Goal: Transaction & Acquisition: Subscribe to service/newsletter

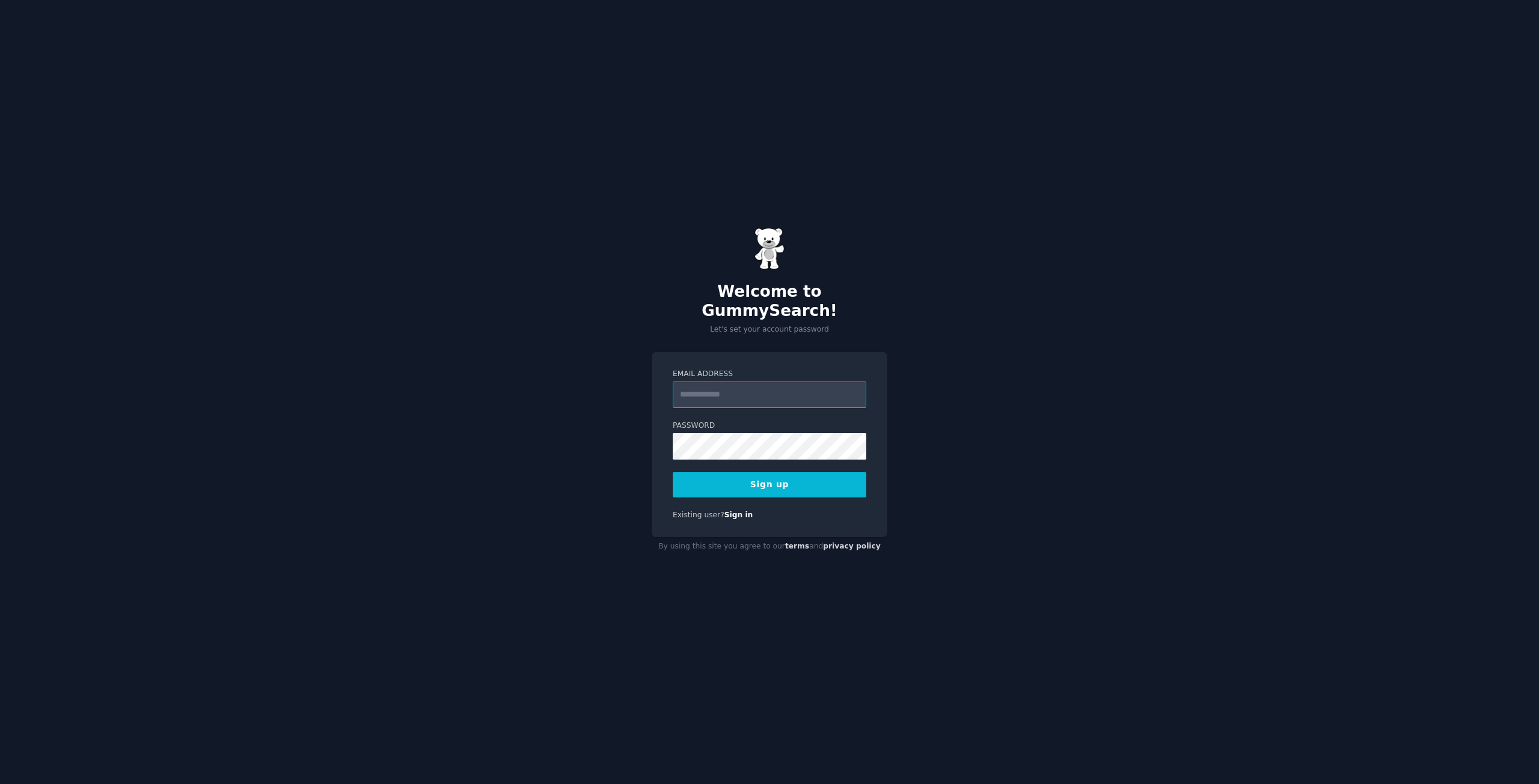
click at [752, 385] on input "Email Address" at bounding box center [769, 394] width 194 height 26
type input "**********"
drag, startPoint x: 989, startPoint y: 462, endPoint x: 910, endPoint y: 459, distance: 79.1
click at [977, 464] on div "**********" at bounding box center [770, 392] width 1539 height 784
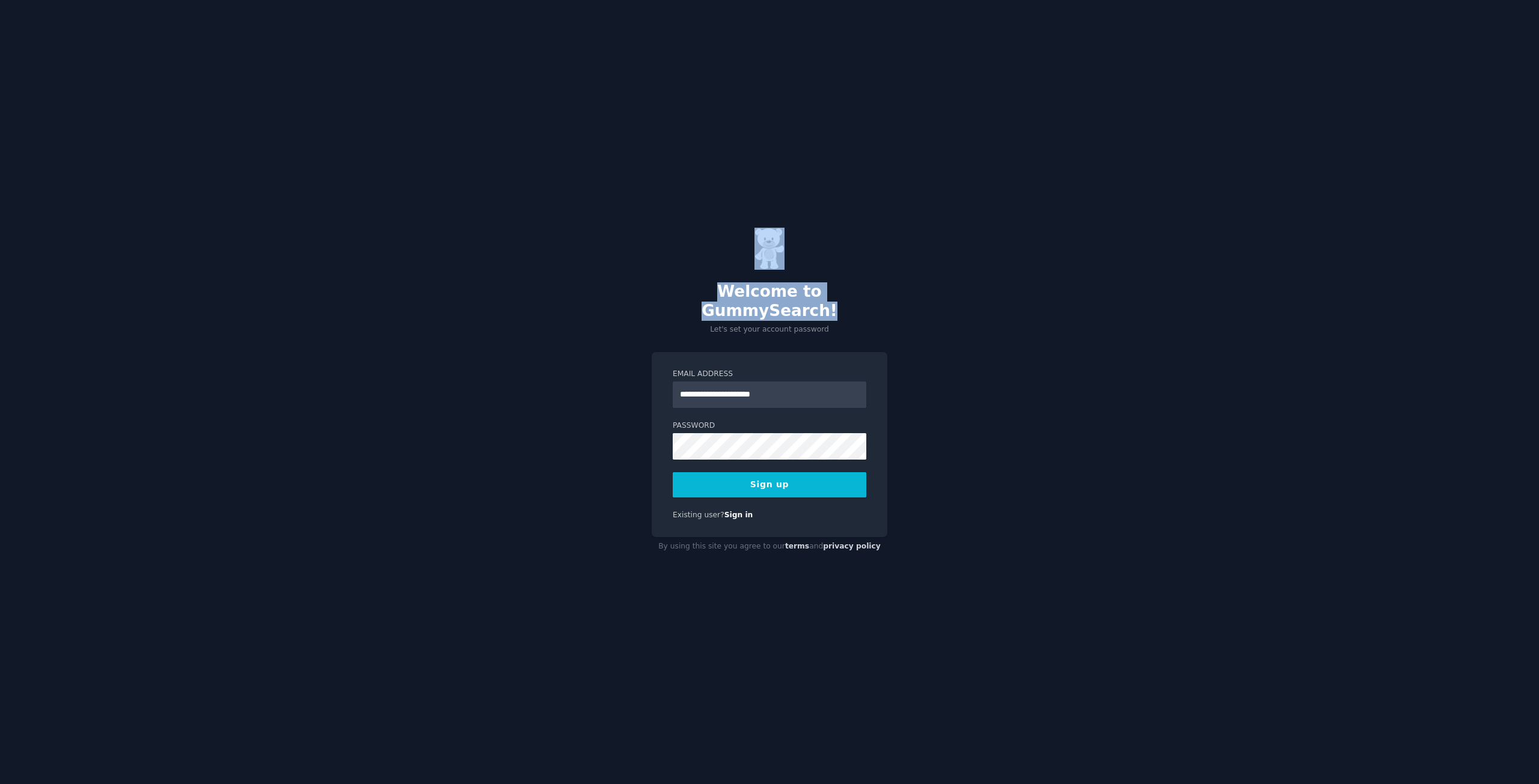
drag, startPoint x: 1110, startPoint y: 279, endPoint x: 1202, endPoint y: 209, distance: 115.6
click at [1183, 230] on div "**********" at bounding box center [770, 392] width 1539 height 784
click at [822, 472] on button "Sign up" at bounding box center [769, 484] width 194 height 25
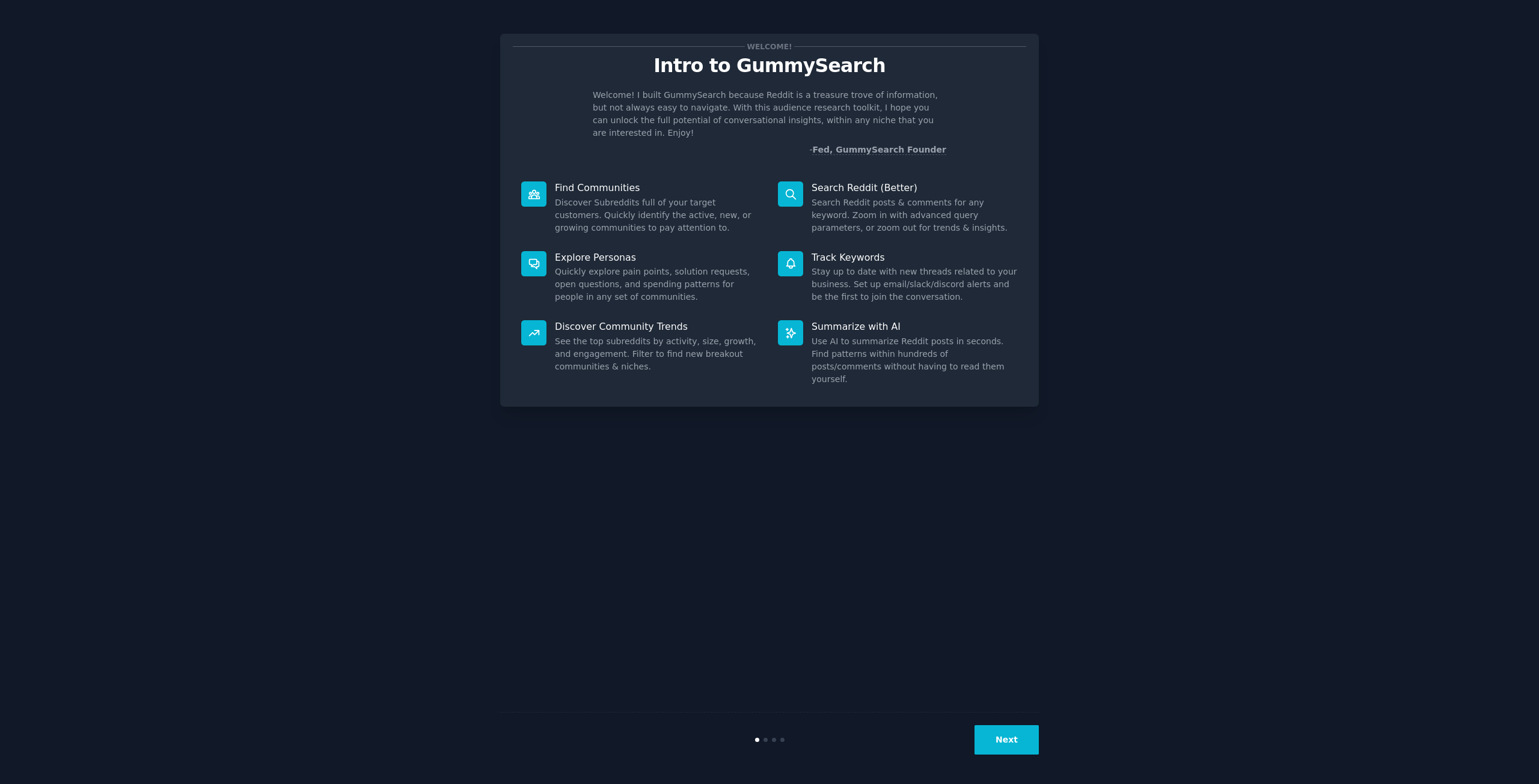
drag, startPoint x: 997, startPoint y: 745, endPoint x: 199, endPoint y: 192, distance: 970.9
click at [199, 192] on div "Welcome! Intro to GummySearch Welcome! I built GummySearch because Reddit is a …" at bounding box center [770, 392] width 1505 height 751
click at [1019, 744] on button "Next" at bounding box center [1006, 740] width 65 height 29
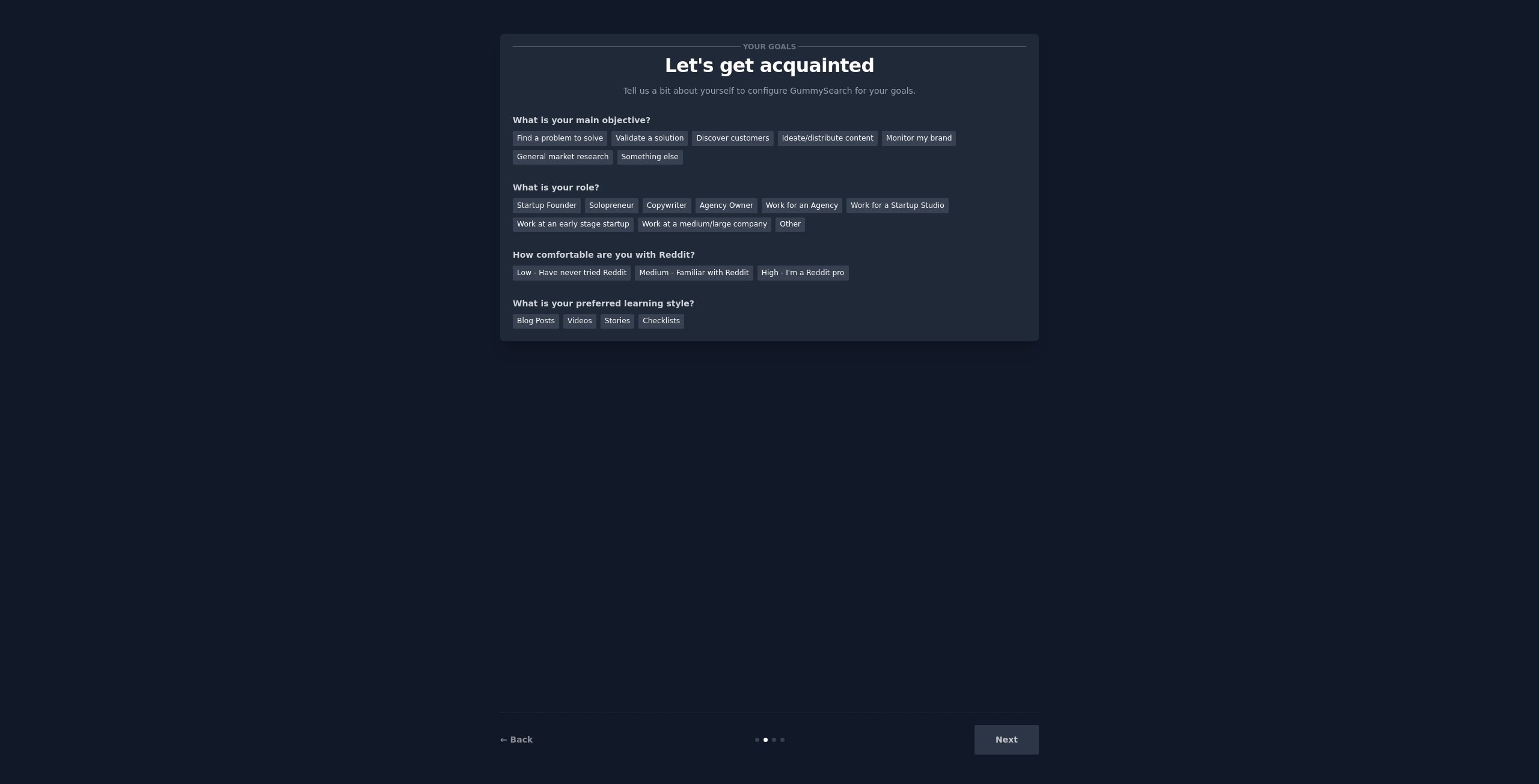
click at [1018, 742] on div "Next" at bounding box center [948, 740] width 180 height 29
click at [1017, 739] on div "Next" at bounding box center [948, 740] width 180 height 29
click at [1018, 738] on div "Next" at bounding box center [948, 740] width 180 height 29
click at [679, 271] on div "Medium - Familiar with Reddit" at bounding box center [694, 273] width 118 height 15
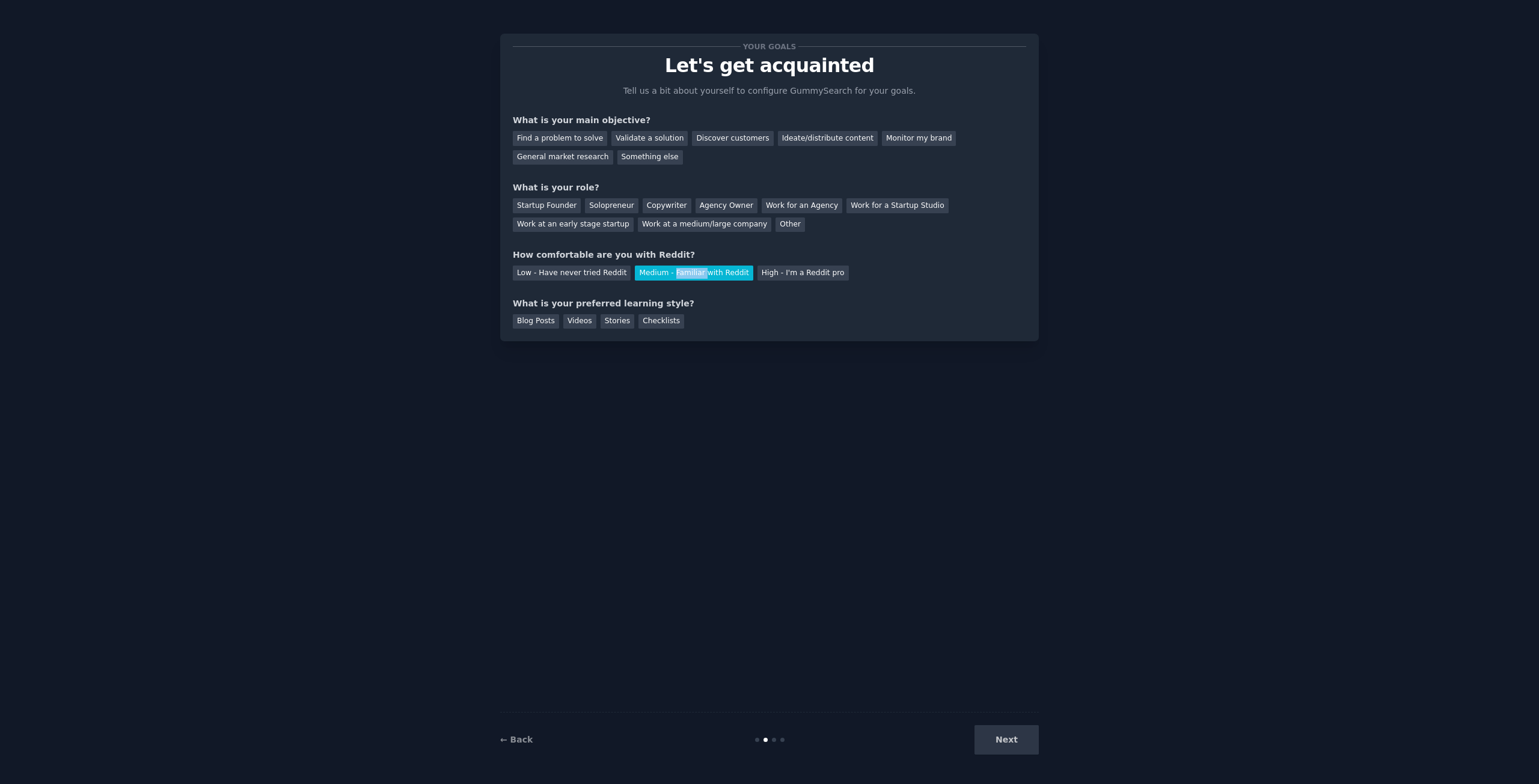
click at [679, 271] on div "Medium - Familiar with Reddit" at bounding box center [694, 273] width 118 height 15
click at [815, 268] on div "Low - Have never tried Reddit Medium - Familiar with Reddit High - I'm a Reddit…" at bounding box center [770, 271] width 513 height 20
click at [805, 270] on div "High - I'm a Reddit pro" at bounding box center [803, 273] width 91 height 15
click at [1024, 744] on div "Next" at bounding box center [948, 740] width 180 height 29
click at [618, 151] on div "Something else" at bounding box center [650, 158] width 65 height 15
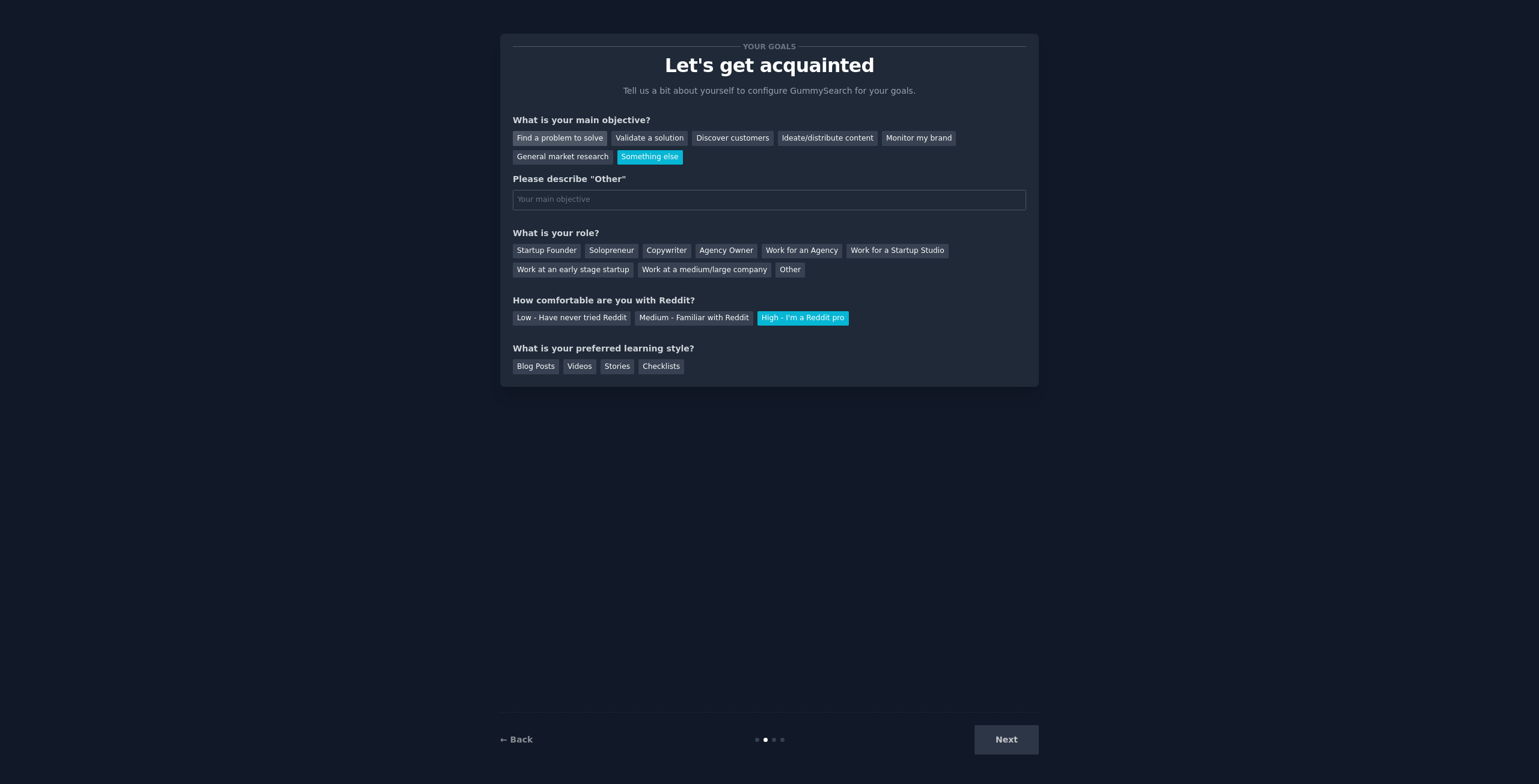
click at [576, 141] on div "Find a problem to solve" at bounding box center [560, 138] width 95 height 15
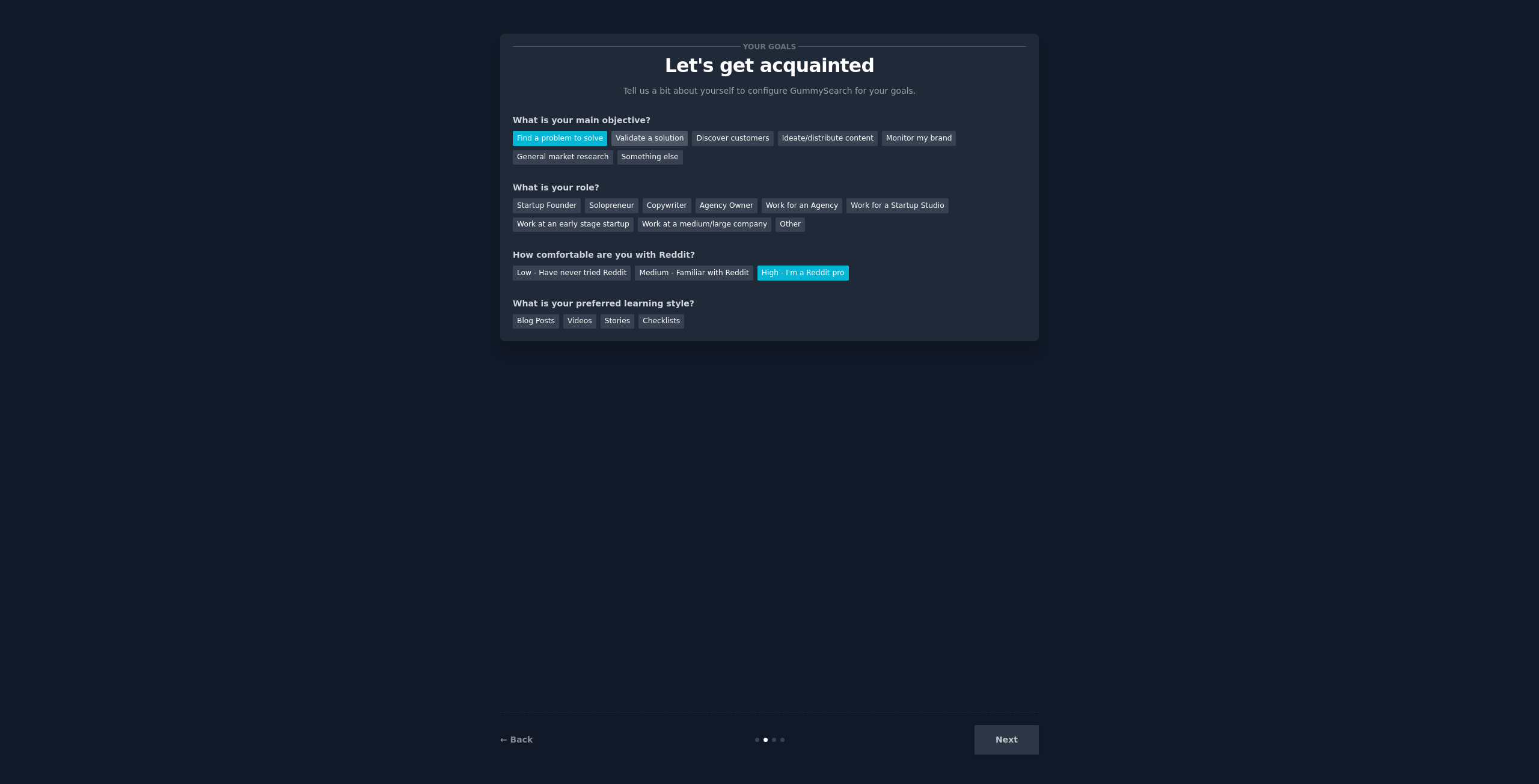
click at [648, 139] on div "Validate a solution" at bounding box center [649, 138] width 76 height 15
click at [644, 208] on div "Copywriter" at bounding box center [667, 206] width 49 height 15
click at [613, 318] on div "Stories" at bounding box center [617, 322] width 33 height 15
click at [988, 737] on button "Next" at bounding box center [1006, 740] width 65 height 29
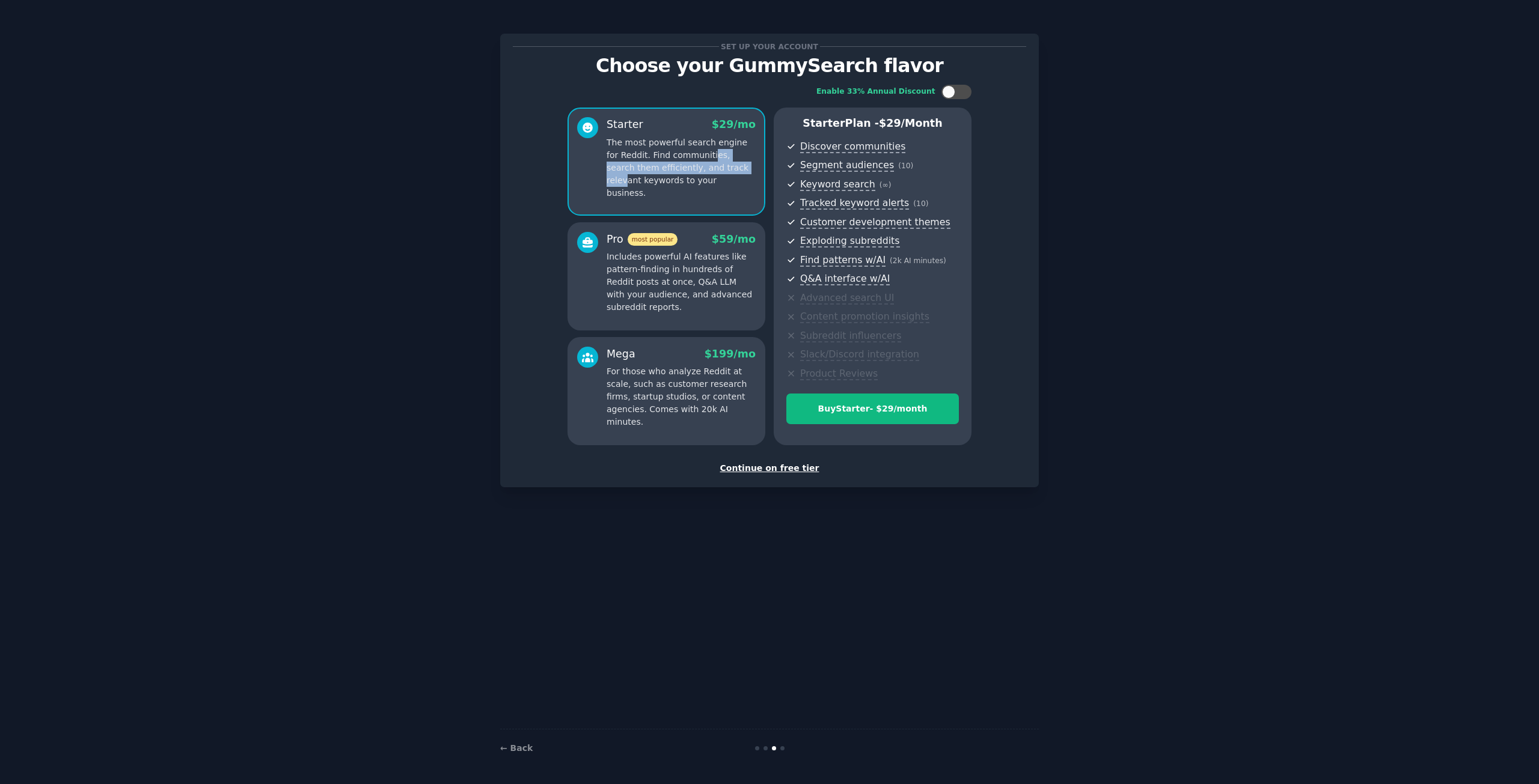
drag, startPoint x: 694, startPoint y: 158, endPoint x: 699, endPoint y: 170, distance: 13.0
click at [699, 170] on p "The most powerful search engine for Reddit. Find communities, search them effic…" at bounding box center [680, 167] width 149 height 63
click at [764, 469] on div "Continue on free tier" at bounding box center [770, 468] width 513 height 12
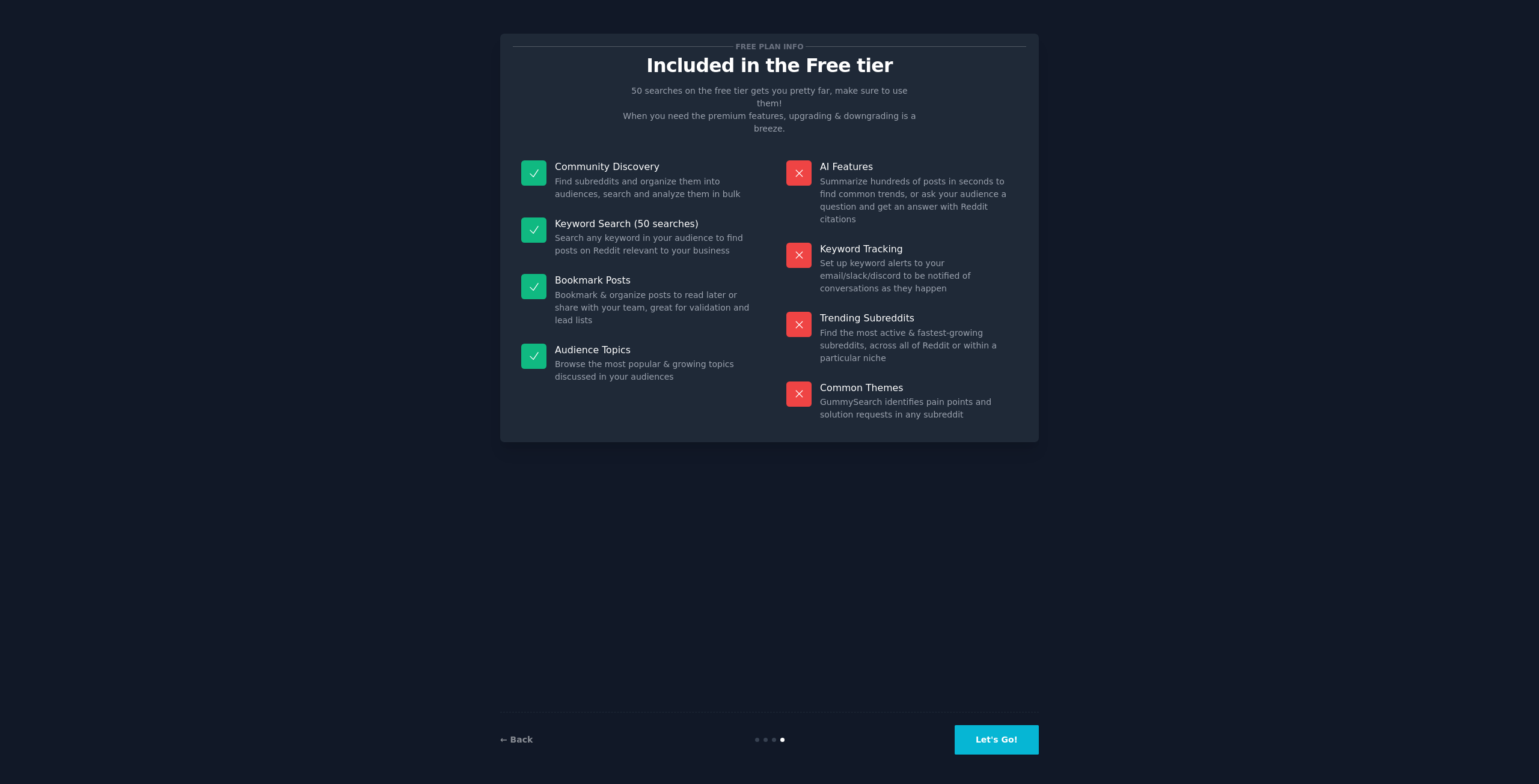
click at [992, 730] on button "Let's Go!" at bounding box center [996, 740] width 84 height 29
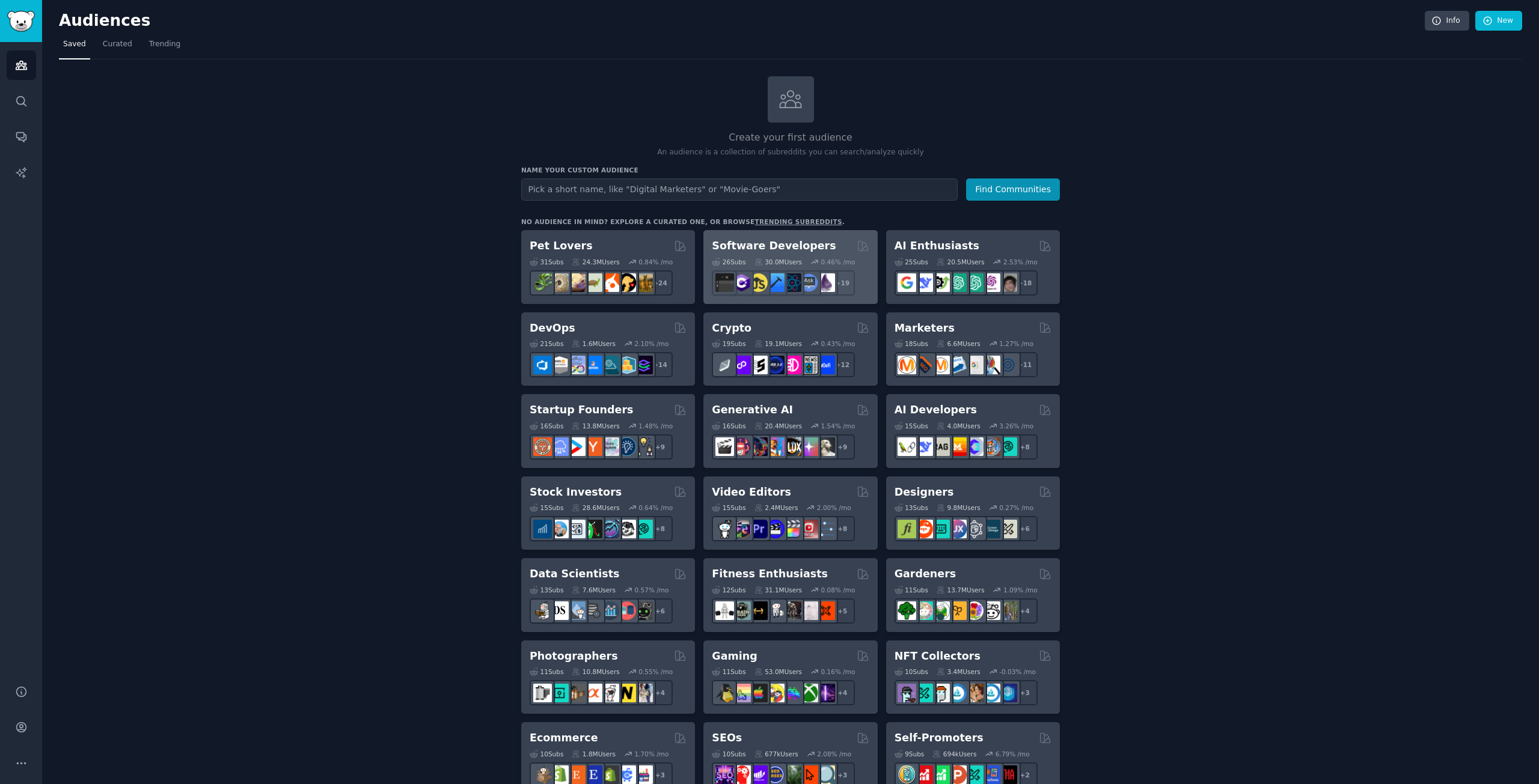
click at [786, 240] on h2 "Software Developers" at bounding box center [774, 246] width 124 height 15
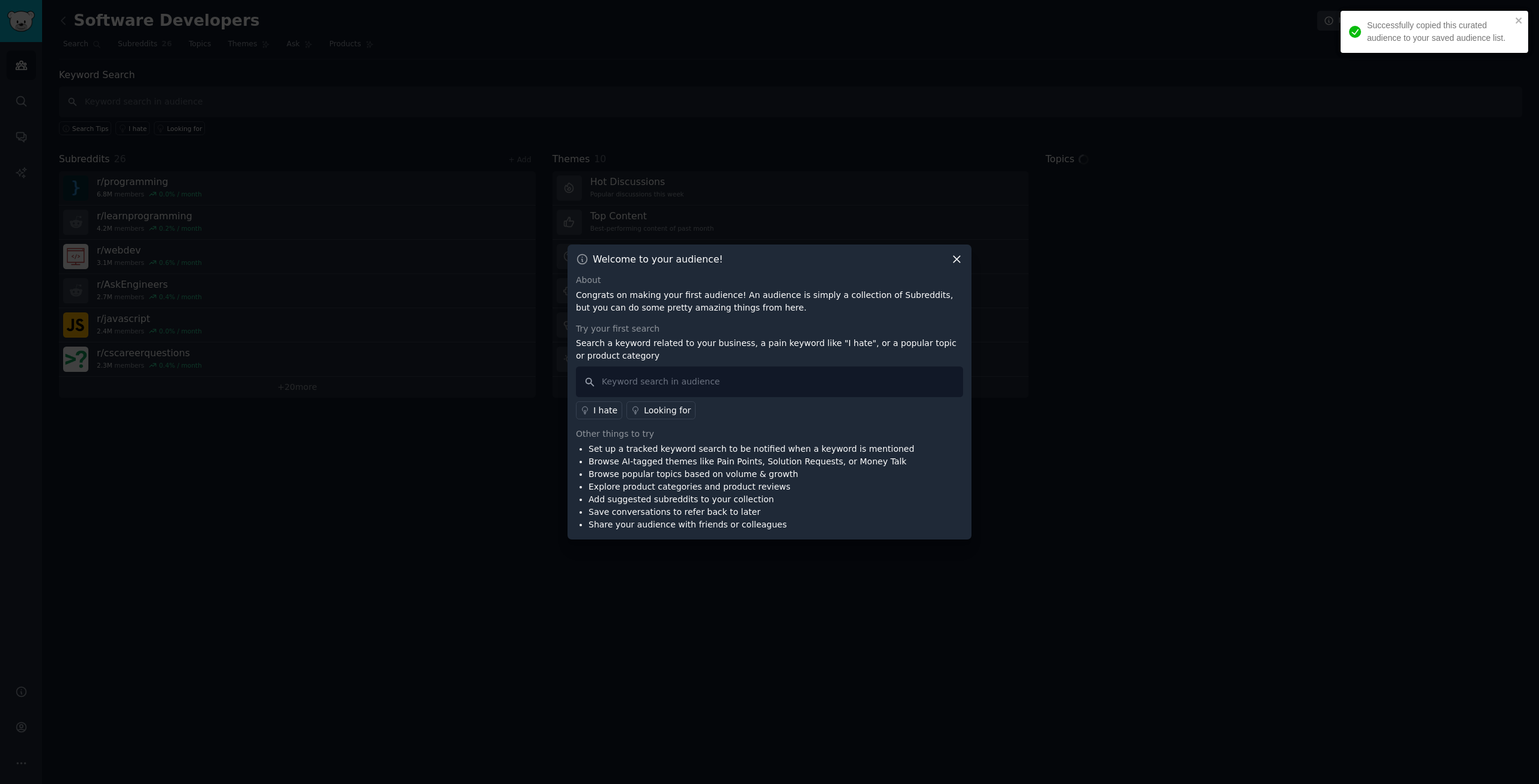
click at [961, 254] on icon at bounding box center [956, 259] width 12 height 12
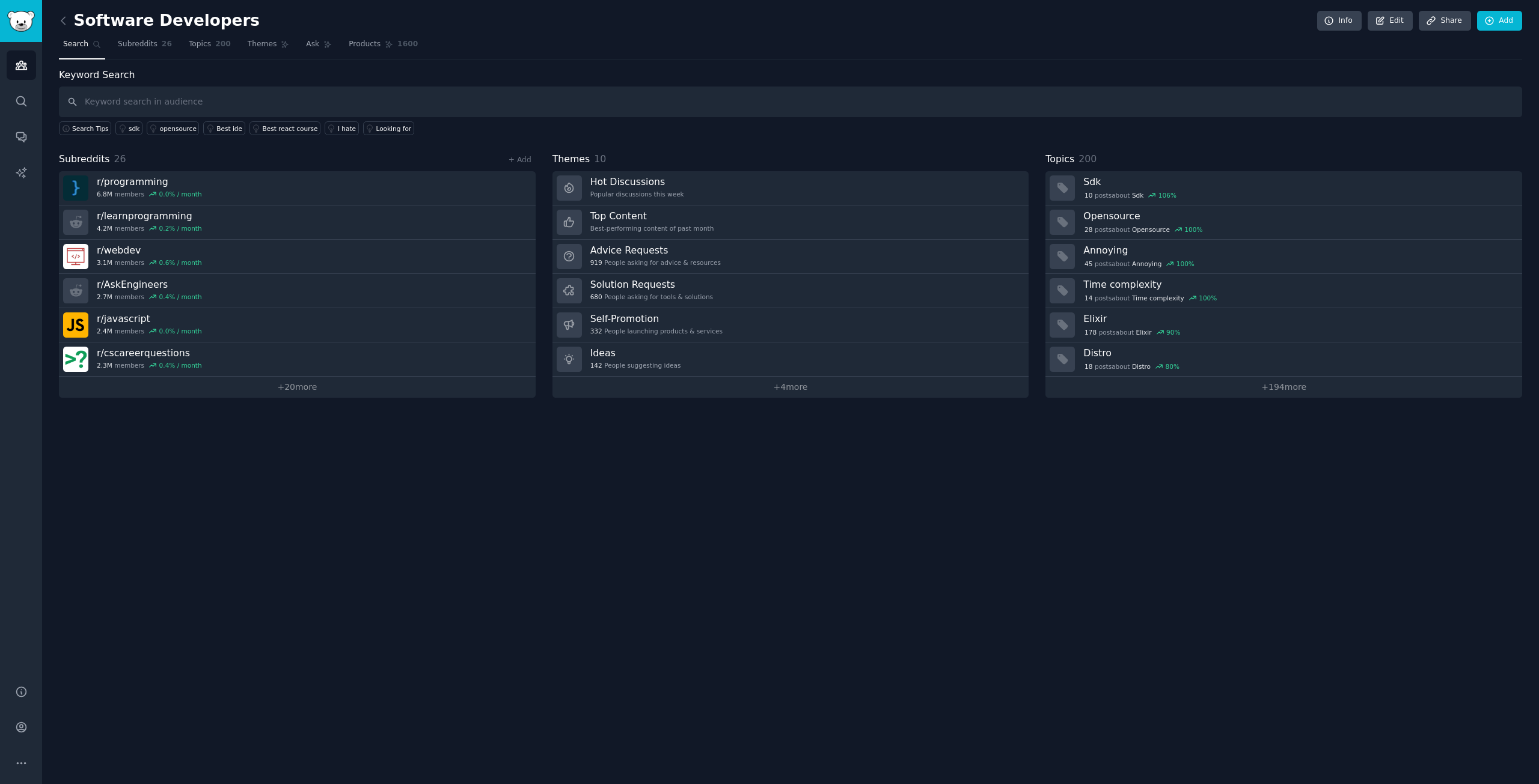
click at [85, 18] on h2 "Software Developers" at bounding box center [159, 21] width 201 height 20
click at [69, 18] on icon at bounding box center [63, 20] width 12 height 12
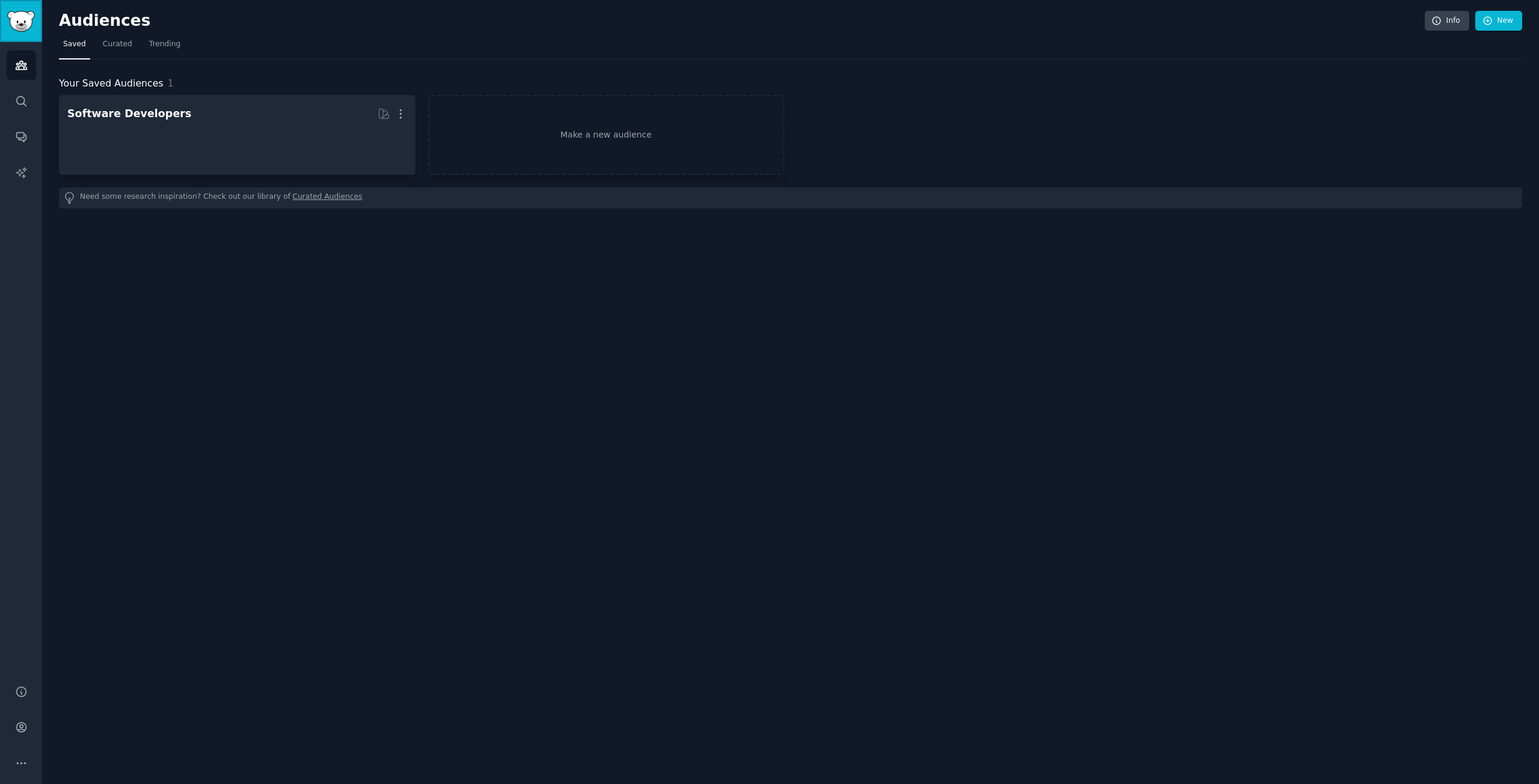
click at [20, 20] on img "Sidebar" at bounding box center [21, 21] width 28 height 21
click at [936, 65] on div "Your Saved Audiences 1 Software Developers More 26 Sub s 30.0M Members 0.46 % /…" at bounding box center [790, 135] width 1463 height 151
